Goal: Find specific page/section: Find specific page/section

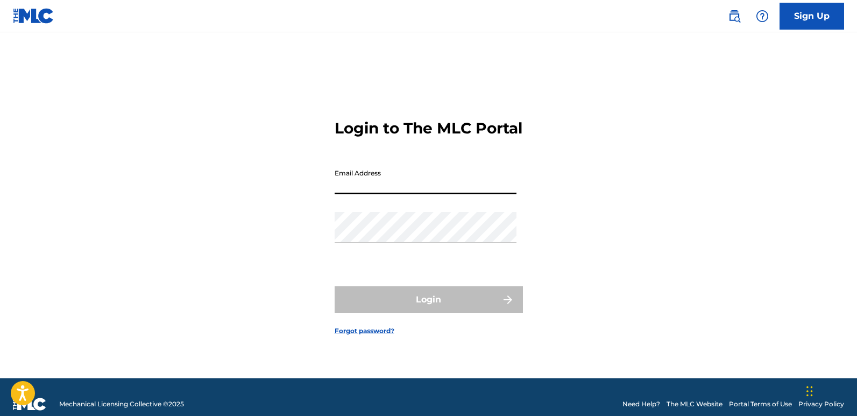
click at [401, 185] on input "Email Address" at bounding box center [426, 179] width 182 height 31
type input "[EMAIL_ADDRESS][DOMAIN_NAME]"
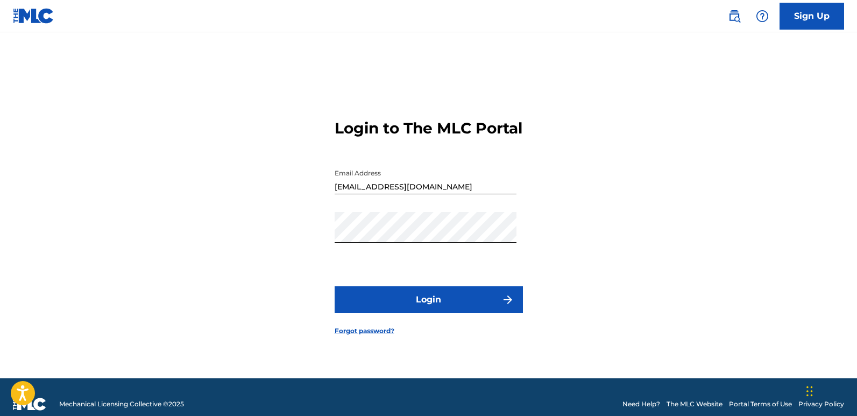
click at [414, 298] on button "Login" at bounding box center [429, 299] width 188 height 27
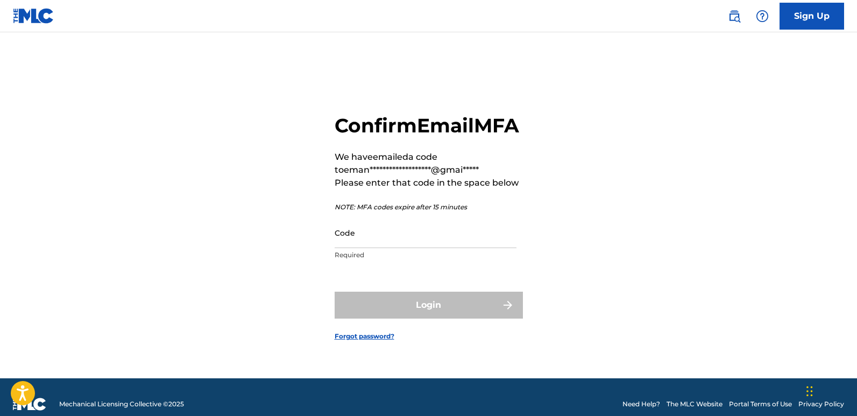
click at [374, 242] on input "Code" at bounding box center [426, 232] width 182 height 31
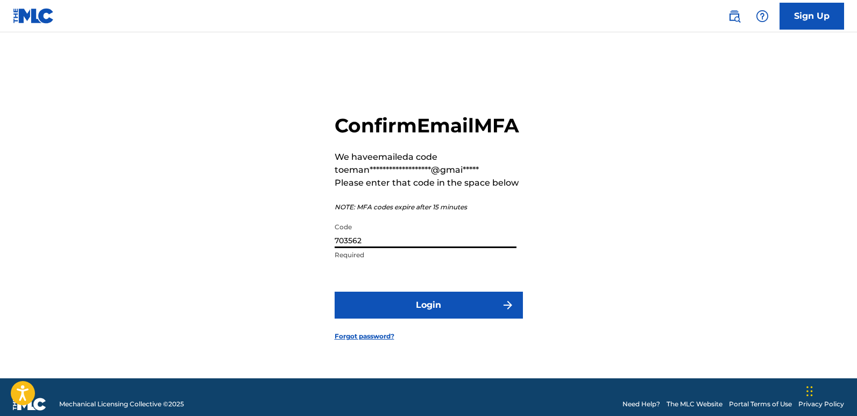
type input "703562"
click at [449, 315] on button "Login" at bounding box center [429, 305] width 188 height 27
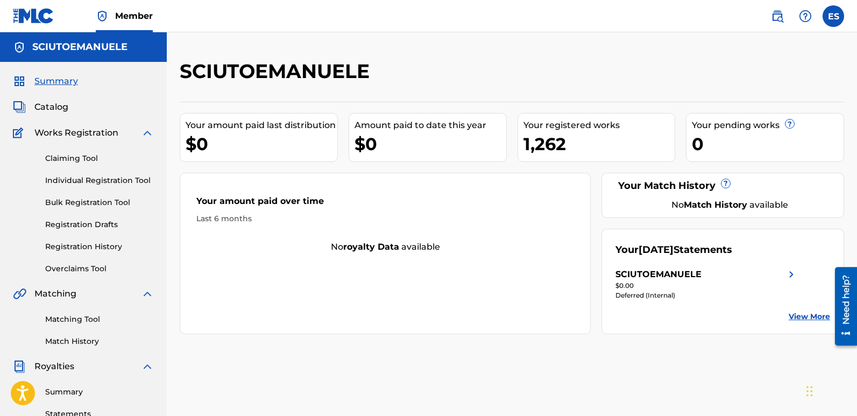
click at [57, 108] on span "Catalog" at bounding box center [51, 107] width 34 height 13
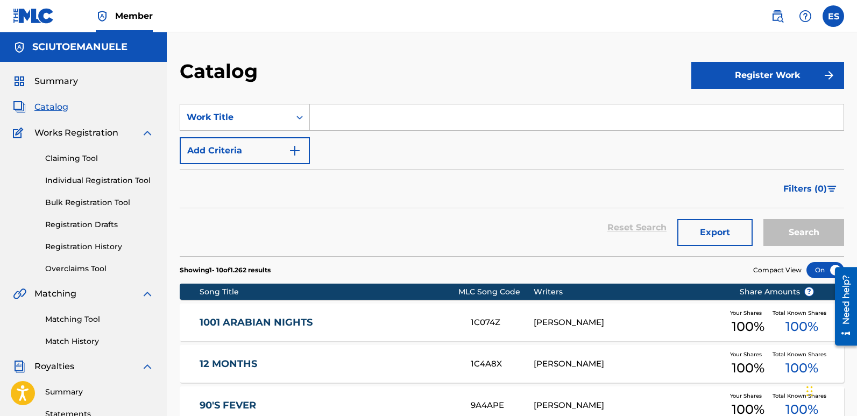
click at [213, 368] on link "12 MONTHS" at bounding box center [328, 364] width 257 height 12
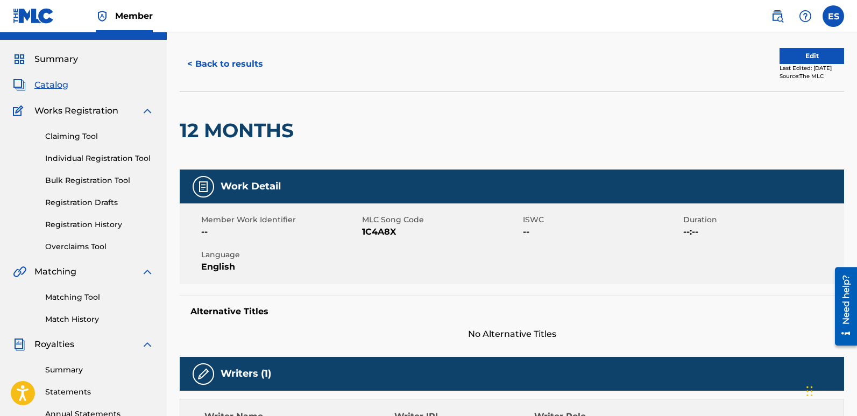
scroll to position [18, 0]
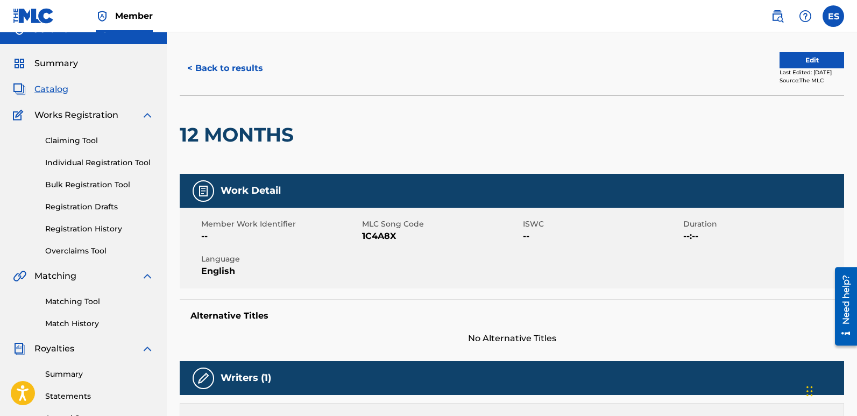
click at [212, 64] on button "< Back to results" at bounding box center [225, 68] width 91 height 27
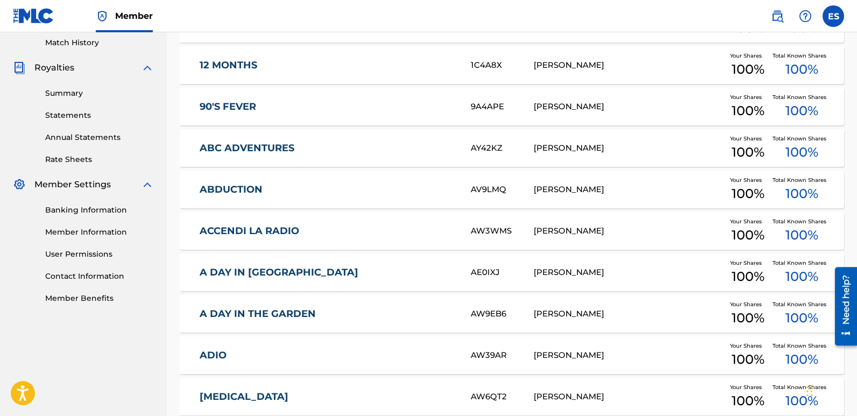
scroll to position [393, 0]
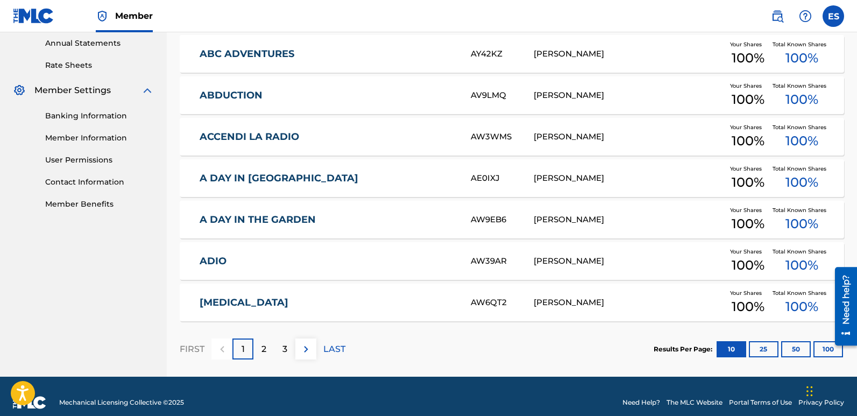
click at [258, 135] on link "ACCENDI LA RADIO" at bounding box center [328, 137] width 257 height 12
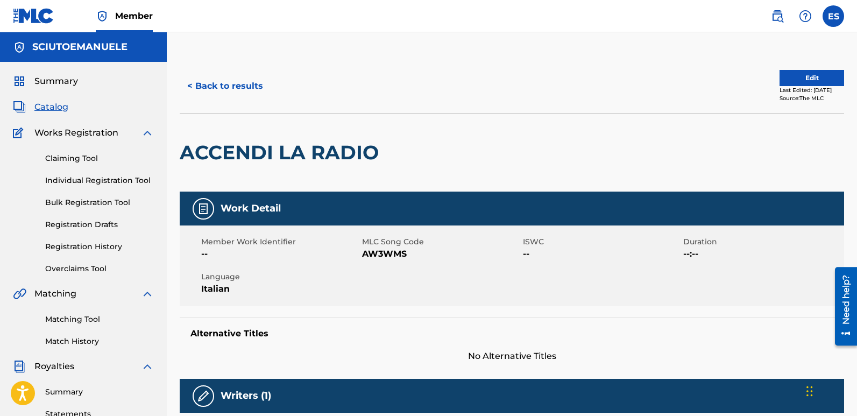
click at [72, 154] on link "Claiming Tool" at bounding box center [99, 158] width 109 height 11
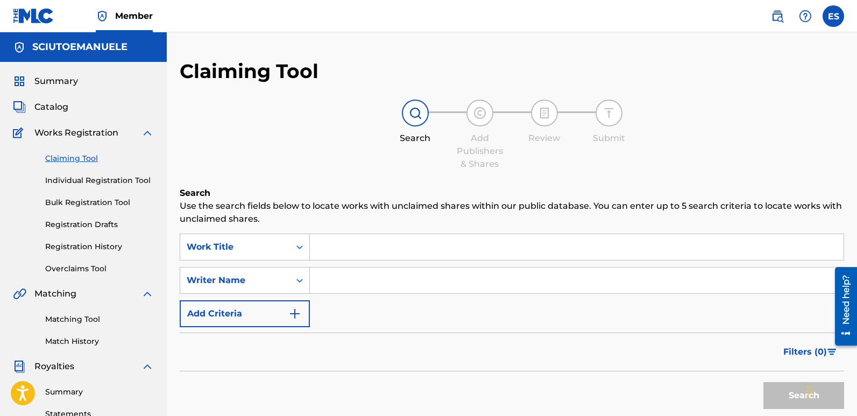
click at [65, 78] on span "Summary" at bounding box center [56, 81] width 44 height 13
